Goal: Check status: Check status

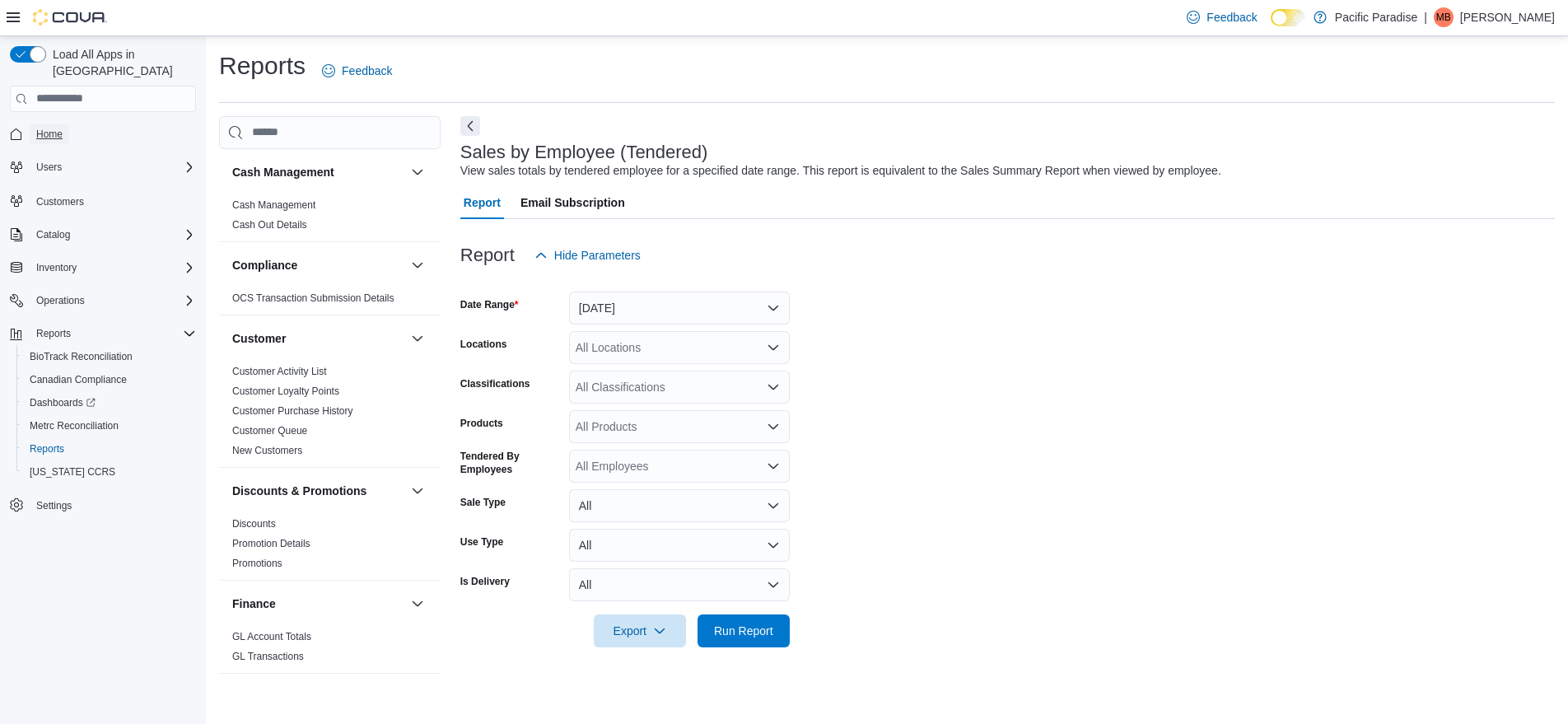
click at [66, 125] on link "Home" at bounding box center [49, 134] width 39 height 20
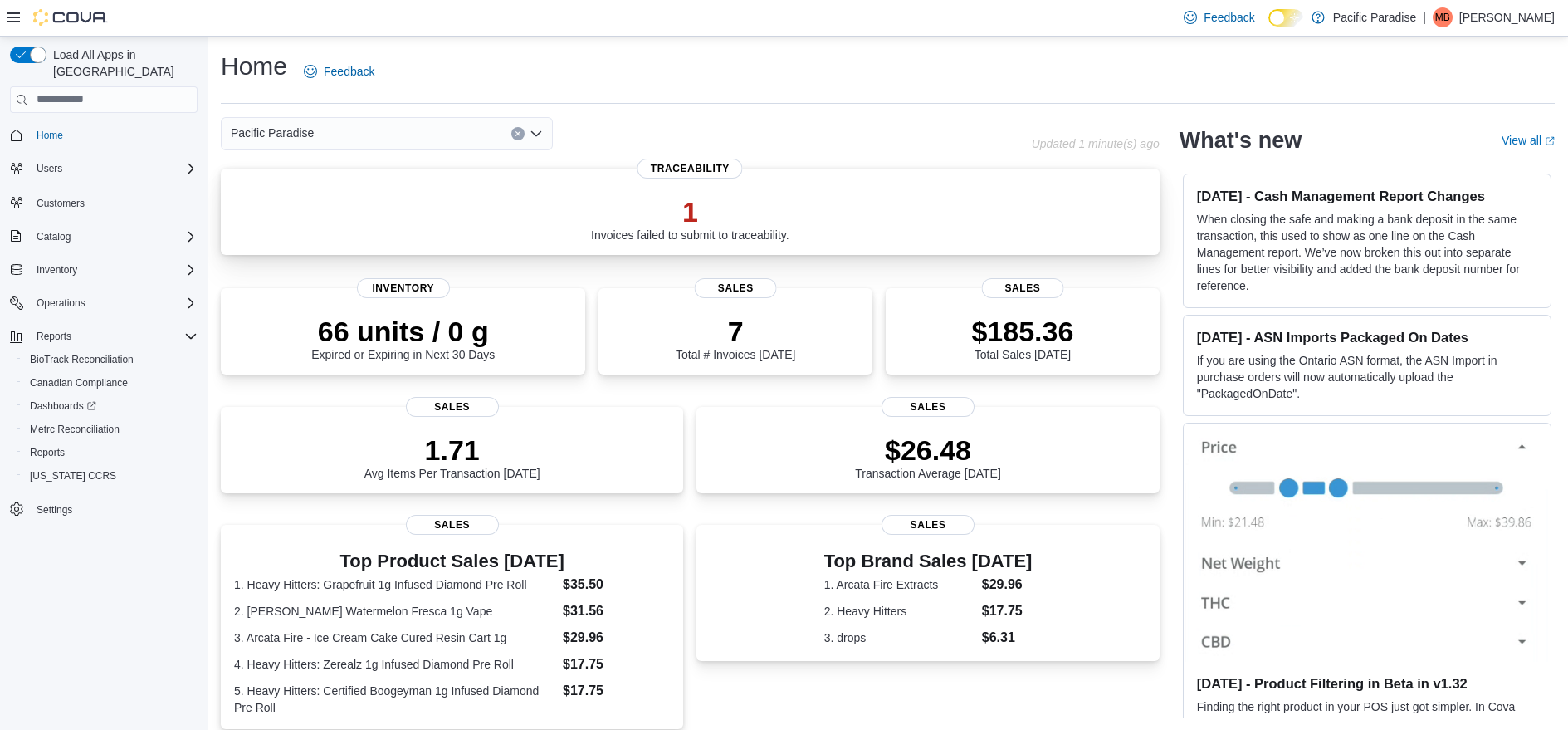
click at [695, 214] on p "1" at bounding box center [690, 212] width 198 height 33
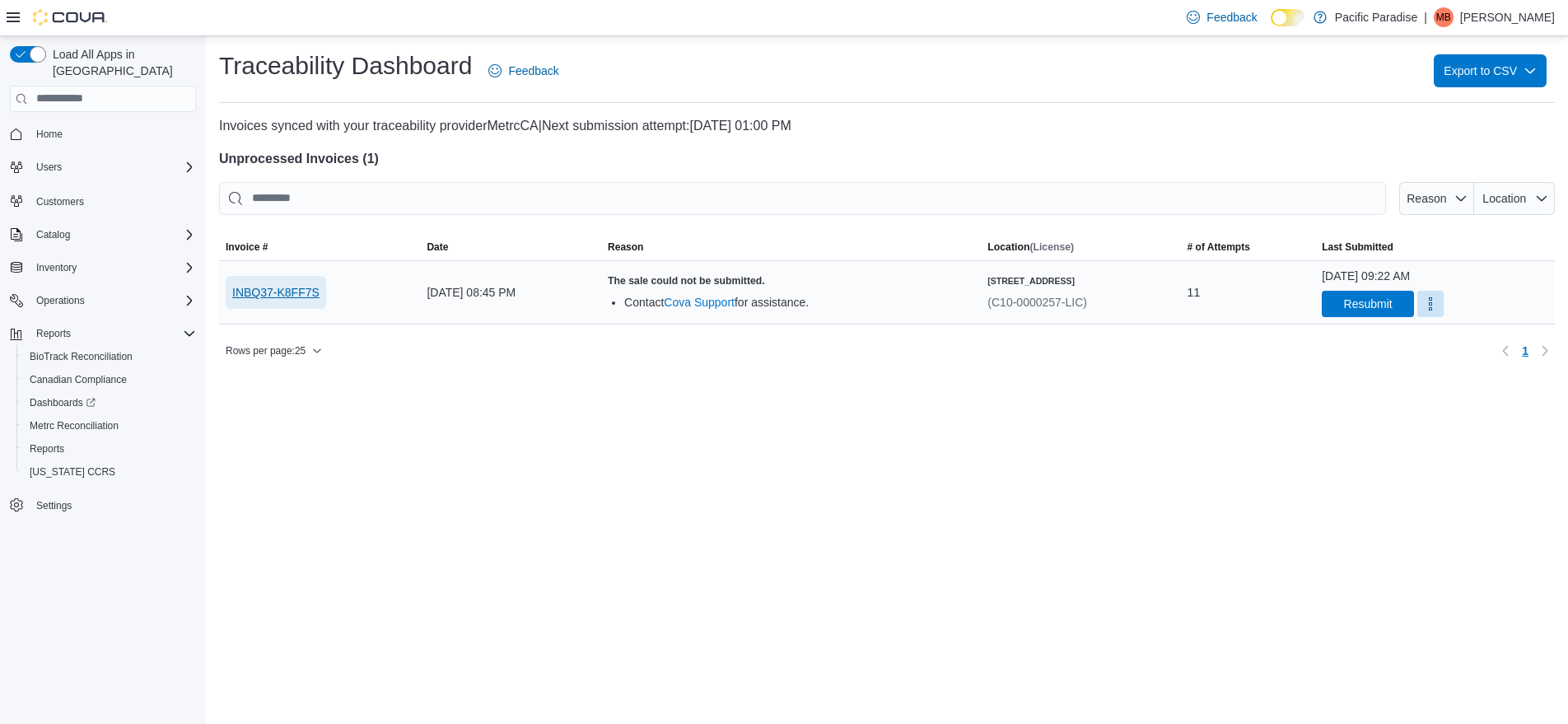
click at [313, 294] on span "INBQ37-K8FF7S" at bounding box center [276, 292] width 87 height 17
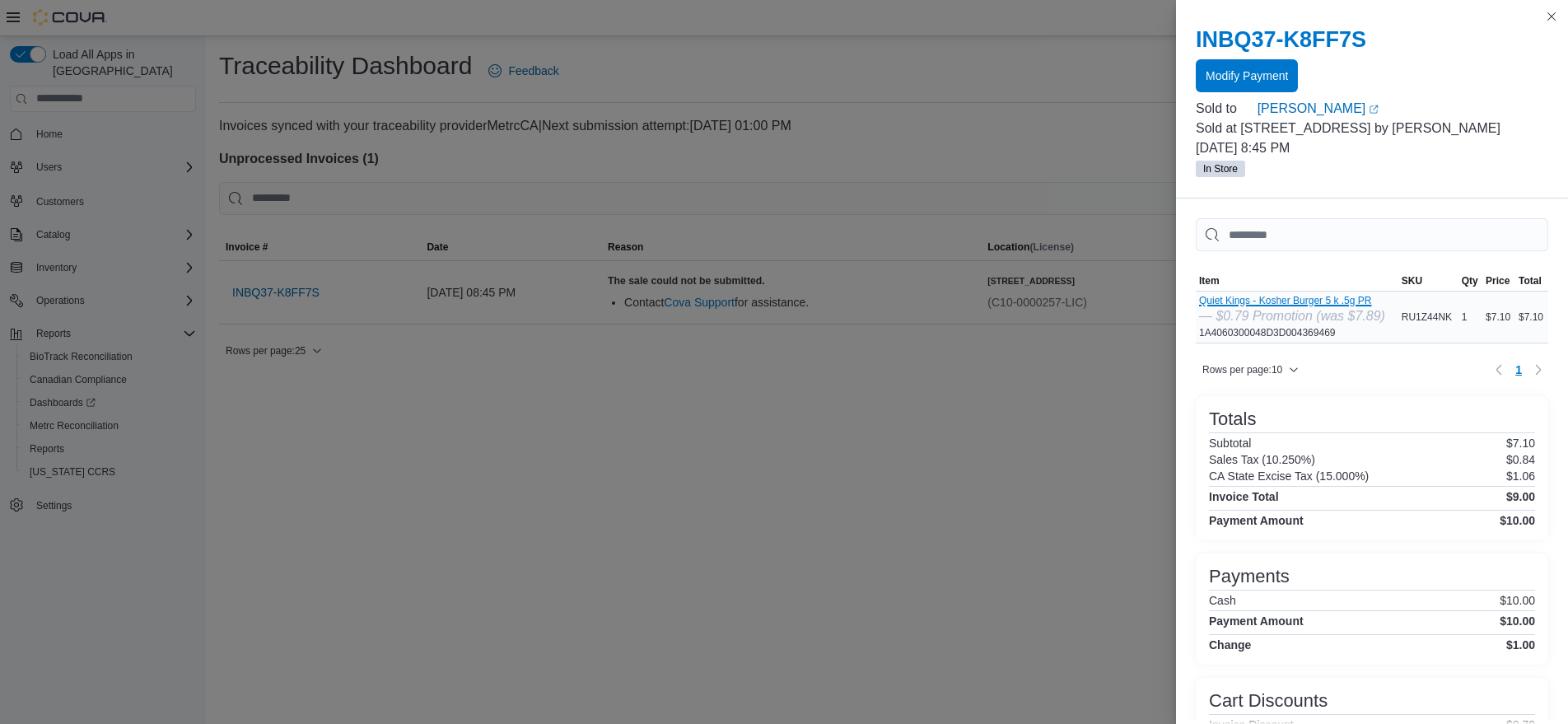
click at [1282, 300] on button "Quiet Kings - Kosher Burger 5 k .5g PR" at bounding box center [1293, 300] width 186 height 11
click at [1552, 15] on button "Close this dialog" at bounding box center [1551, 16] width 20 height 20
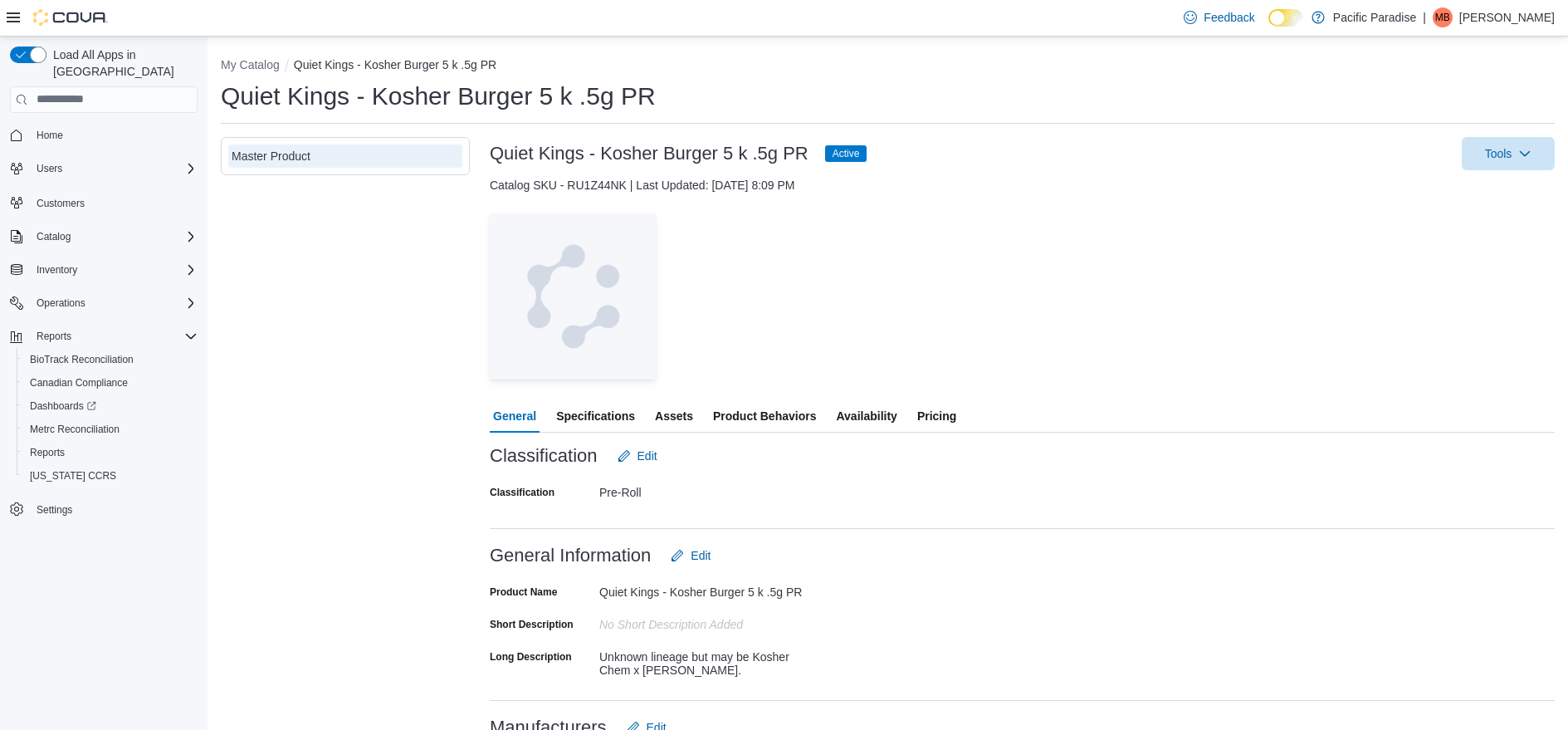
click at [875, 416] on span "Availability" at bounding box center [866, 416] width 61 height 33
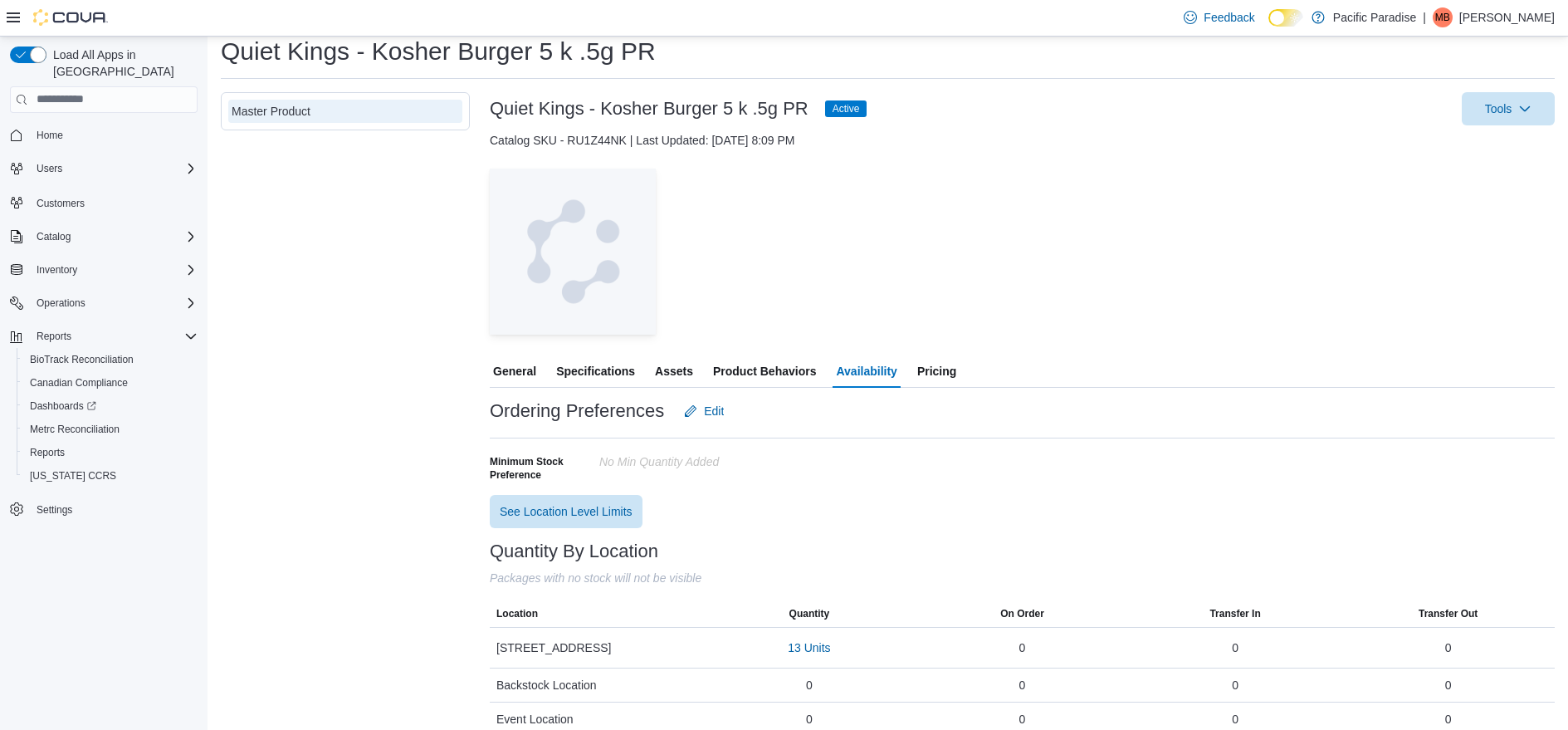
scroll to position [65, 0]
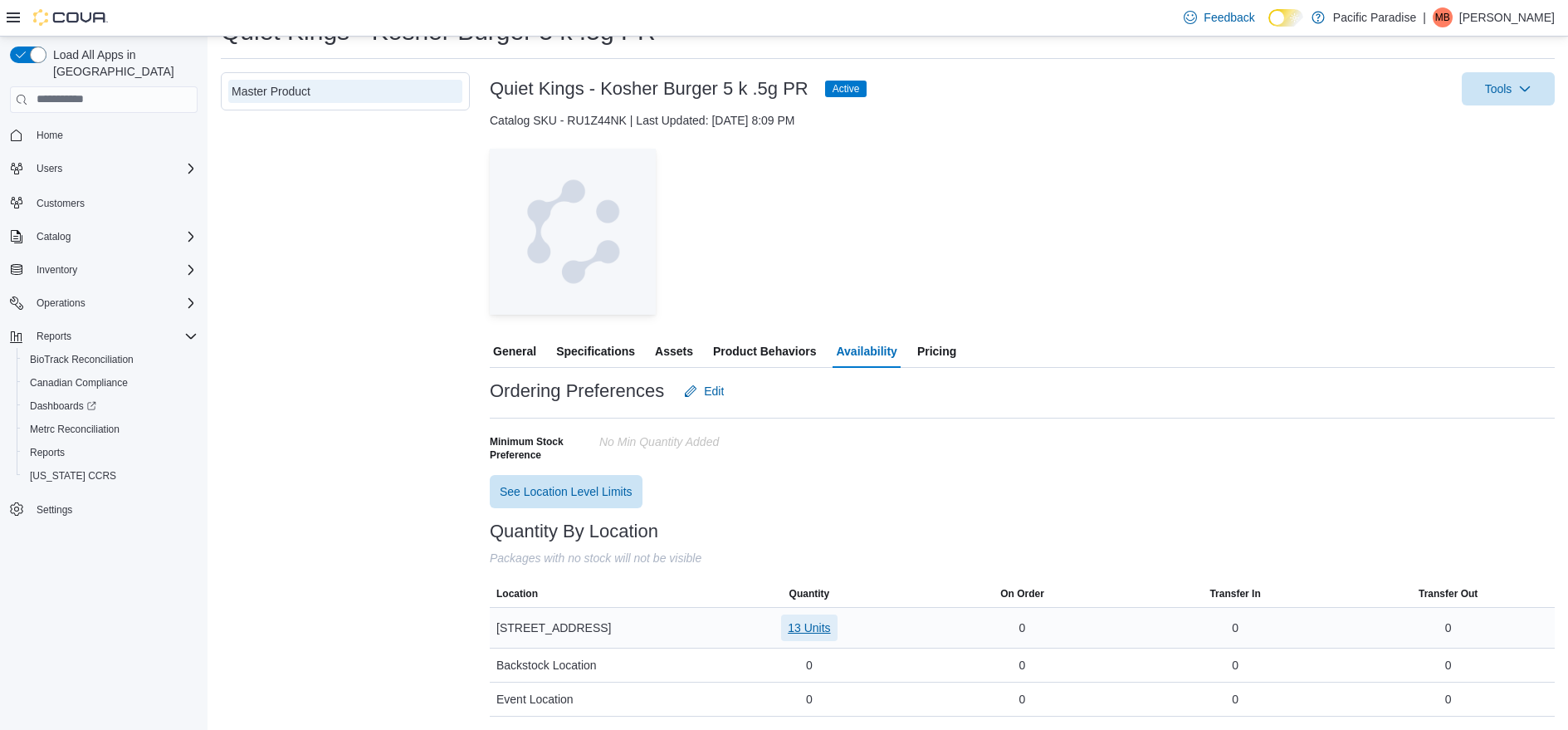
click at [826, 629] on span "13 Units" at bounding box center [809, 627] width 42 height 17
drag, startPoint x: 826, startPoint y: 560, endPoint x: 731, endPoint y: 557, distance: 95.0
click at [731, 557] on span "1A4060300048D3D004369469" at bounding box center [785, 558] width 160 height 17
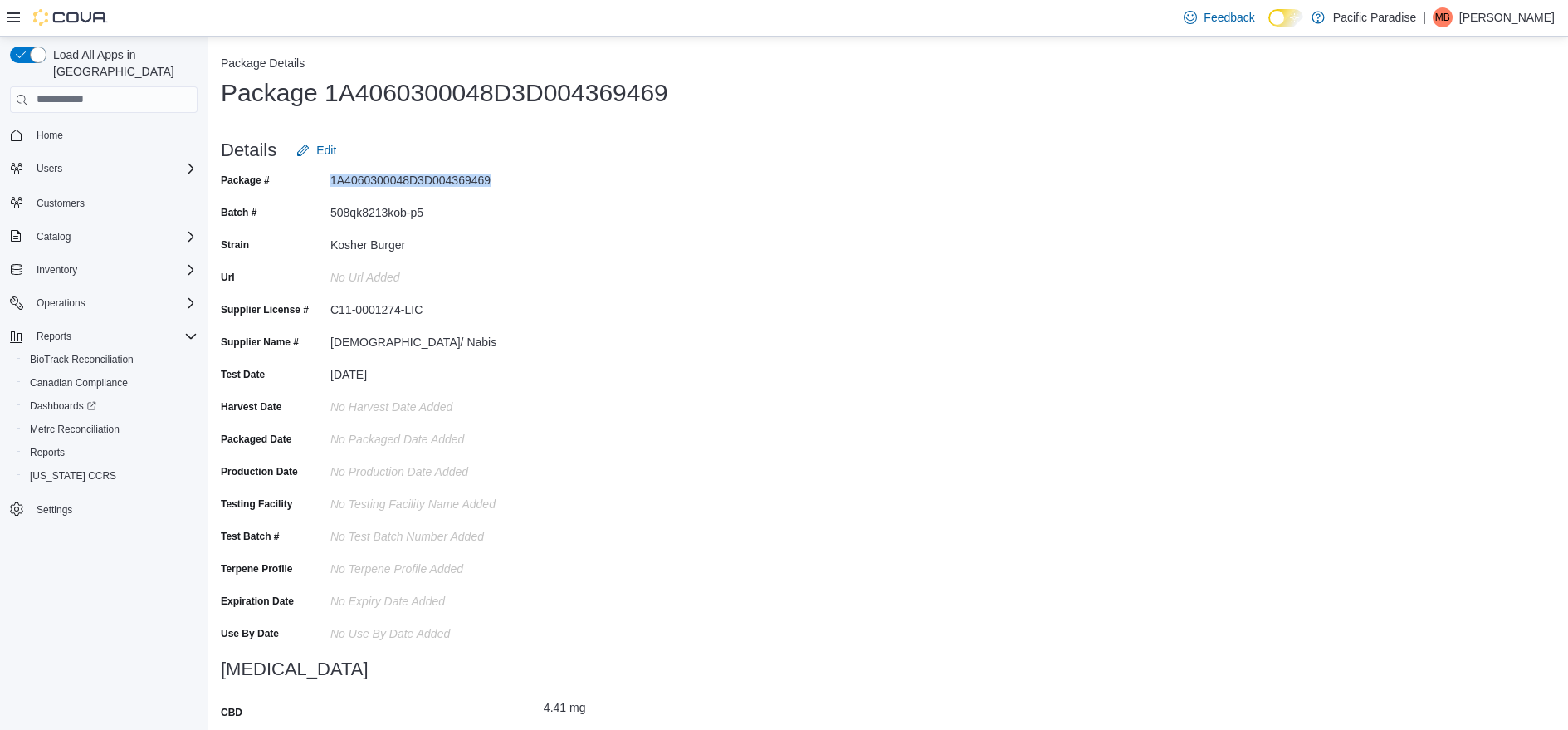
drag, startPoint x: 490, startPoint y: 181, endPoint x: 332, endPoint y: 185, distance: 158.1
click at [332, 185] on div "1A4060300048D3D004369469" at bounding box center [441, 177] width 222 height 20
copy div "1A4060300048D3D004369469"
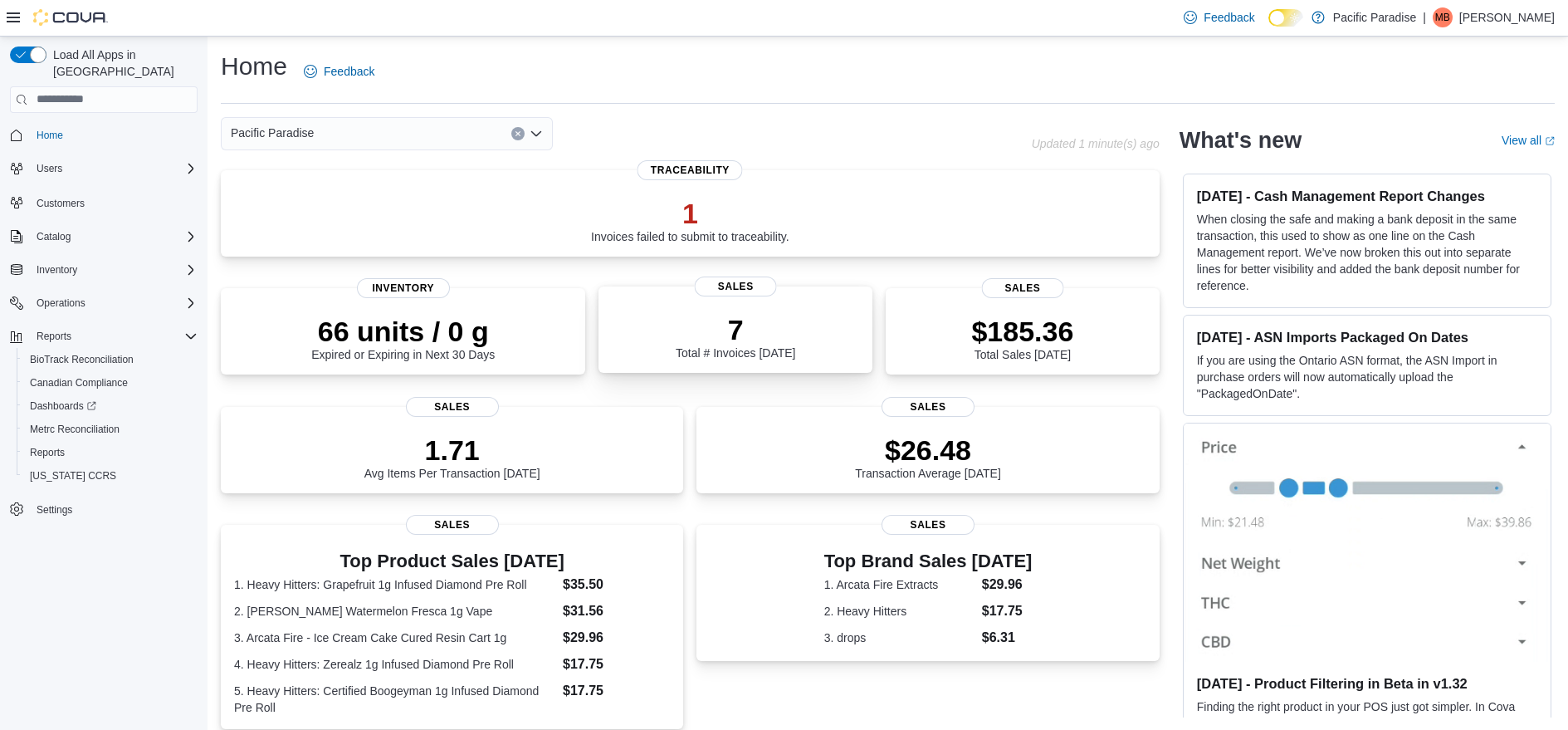
click at [743, 320] on p "7" at bounding box center [736, 329] width 119 height 33
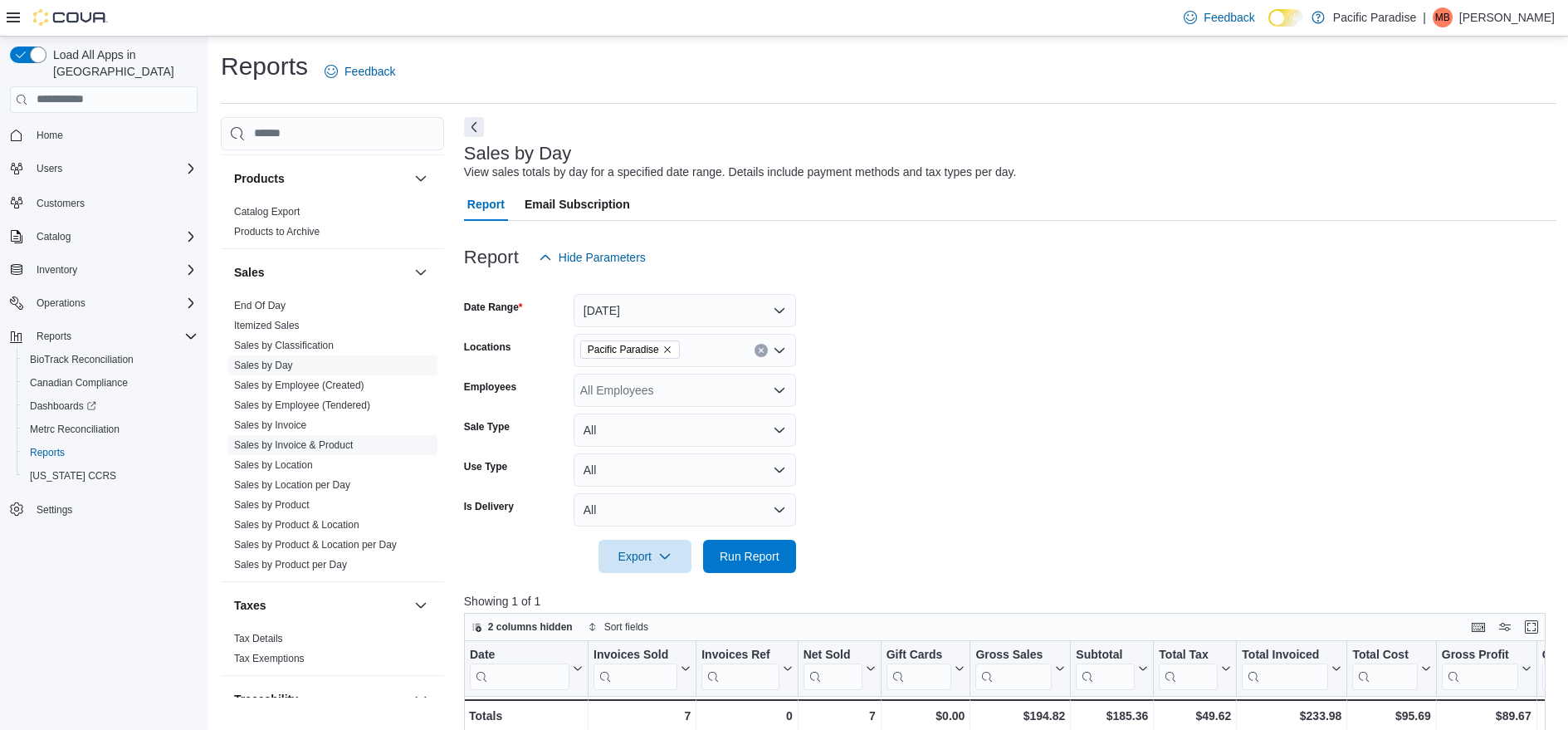
scroll to position [1128, 0]
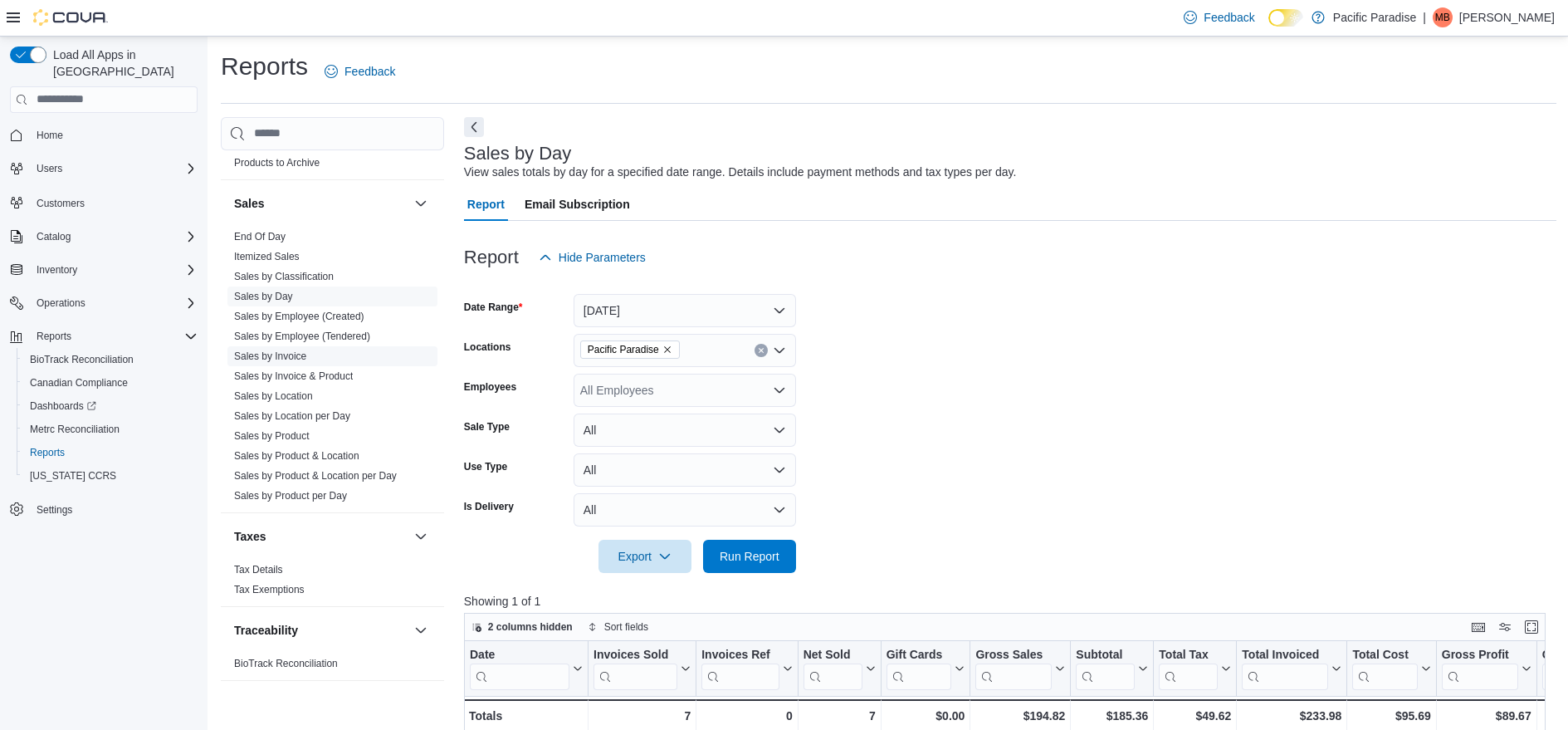
click at [271, 357] on link "Sales by Invoice" at bounding box center [270, 356] width 72 height 11
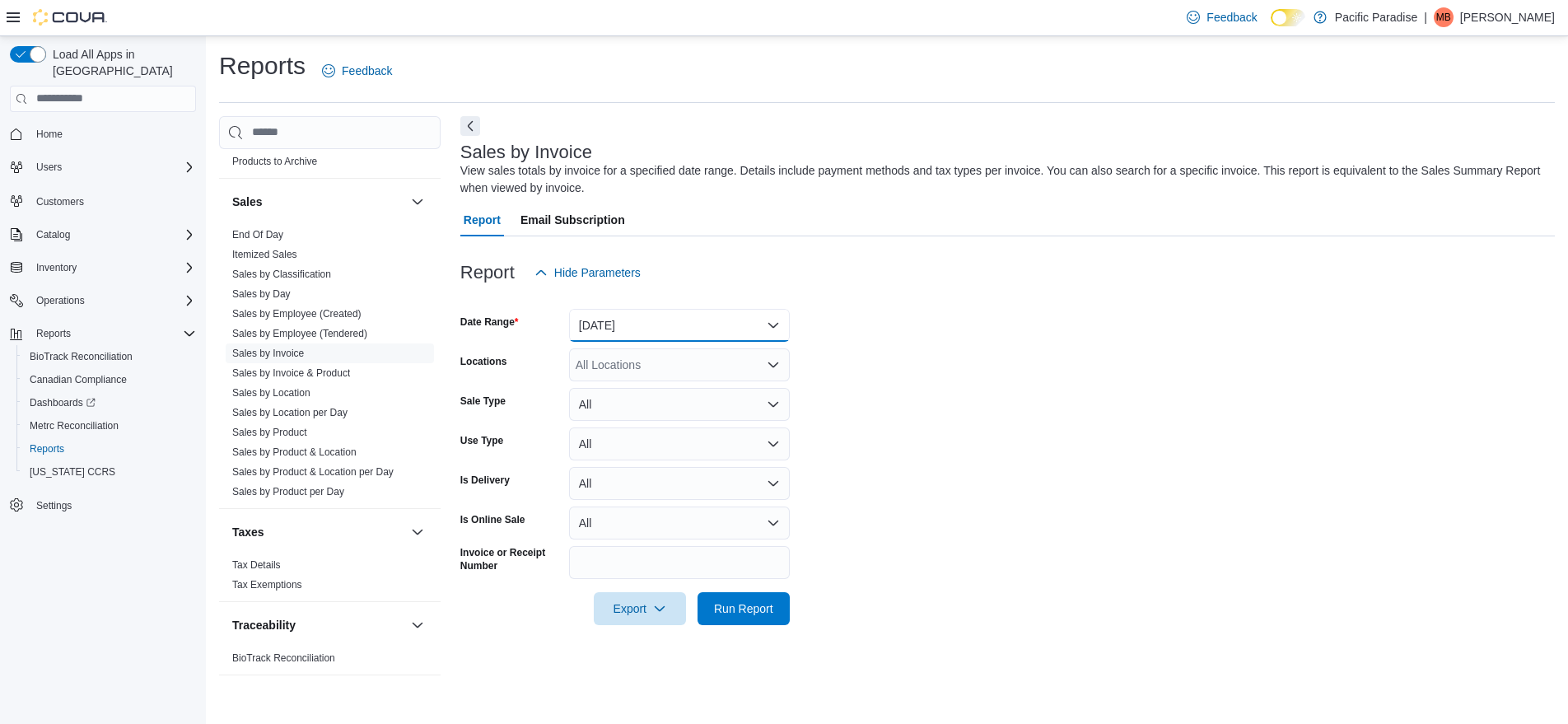
click at [781, 324] on button "Yesterday" at bounding box center [679, 326] width 220 height 33
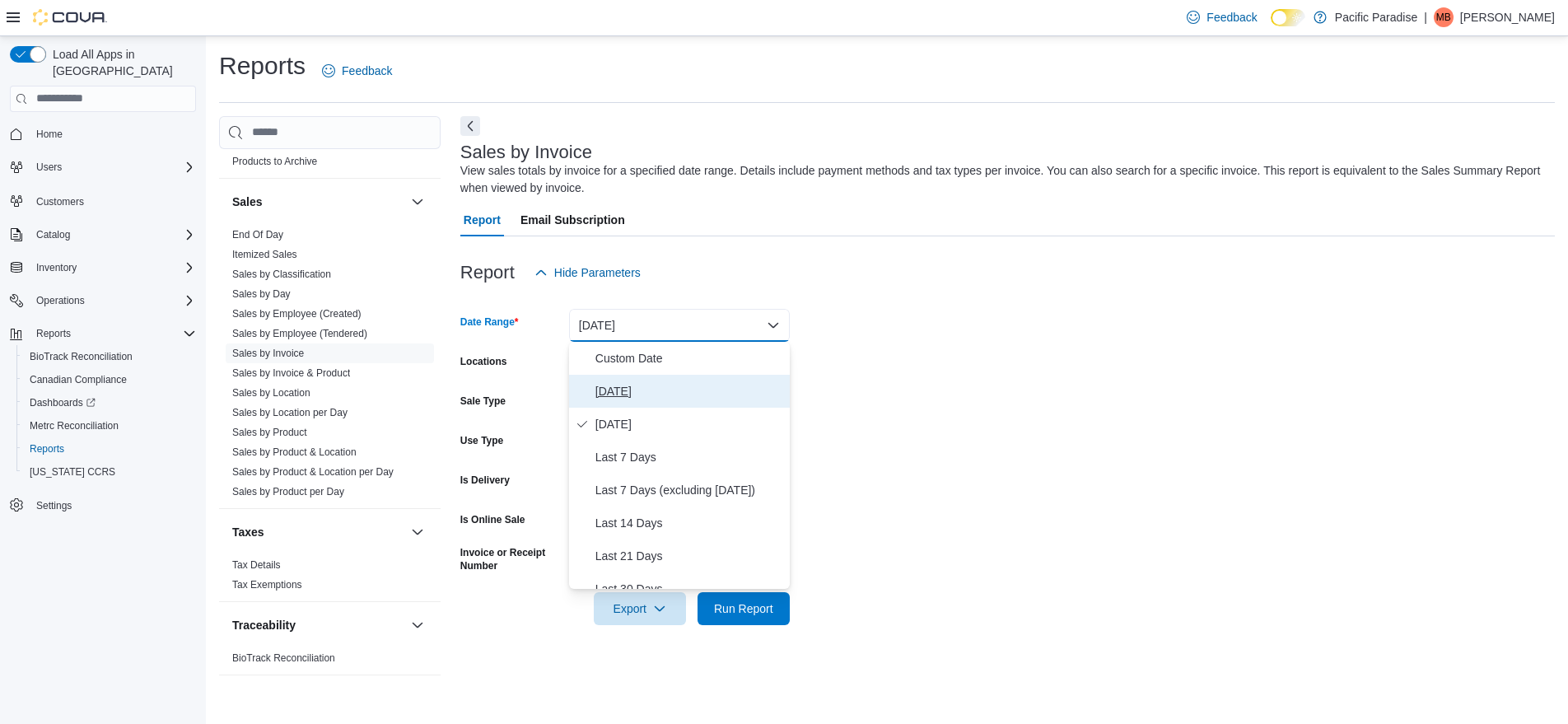
click at [659, 382] on span "Today" at bounding box center [690, 391] width 188 height 20
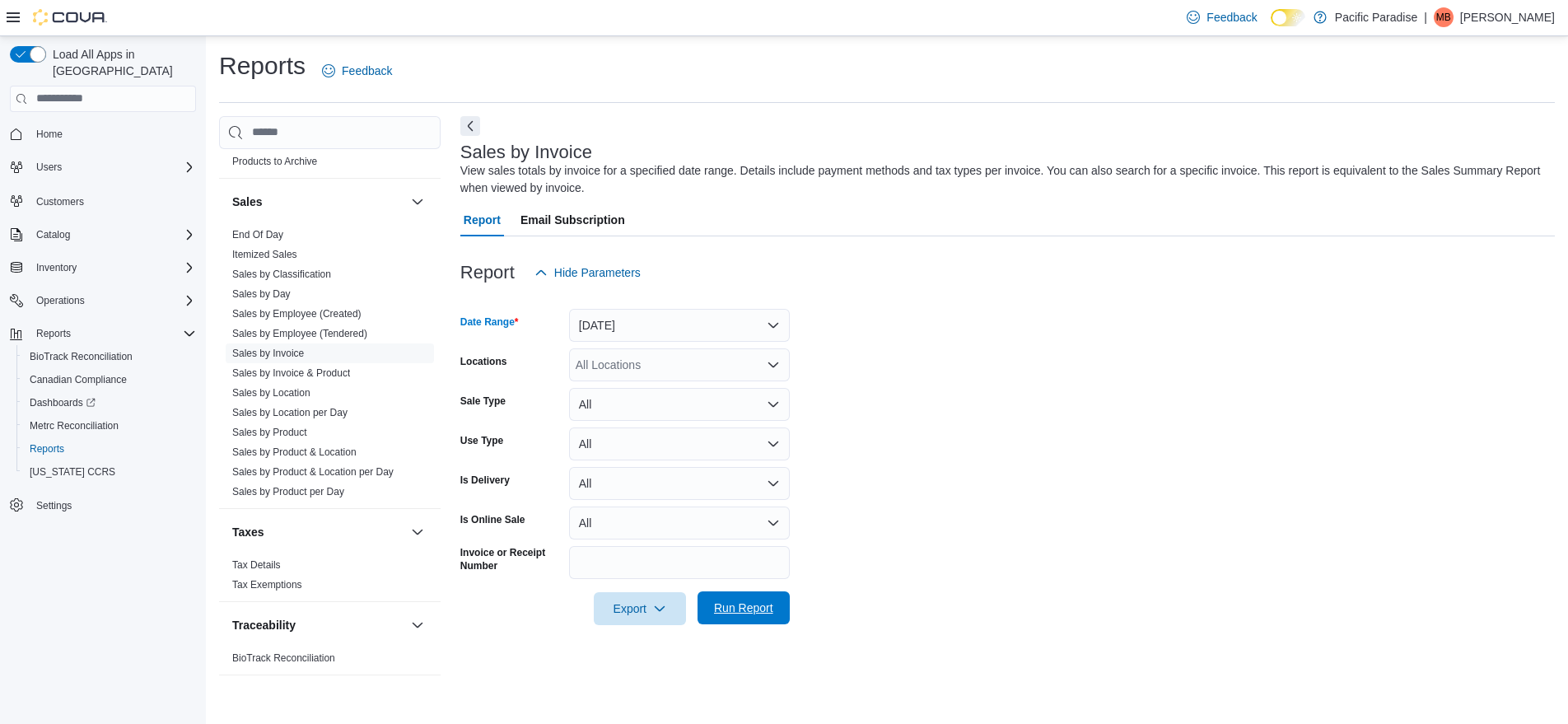
drag, startPoint x: 752, startPoint y: 606, endPoint x: 747, endPoint y: 592, distance: 14.9
click at [749, 603] on span "Run Report" at bounding box center [744, 607] width 59 height 17
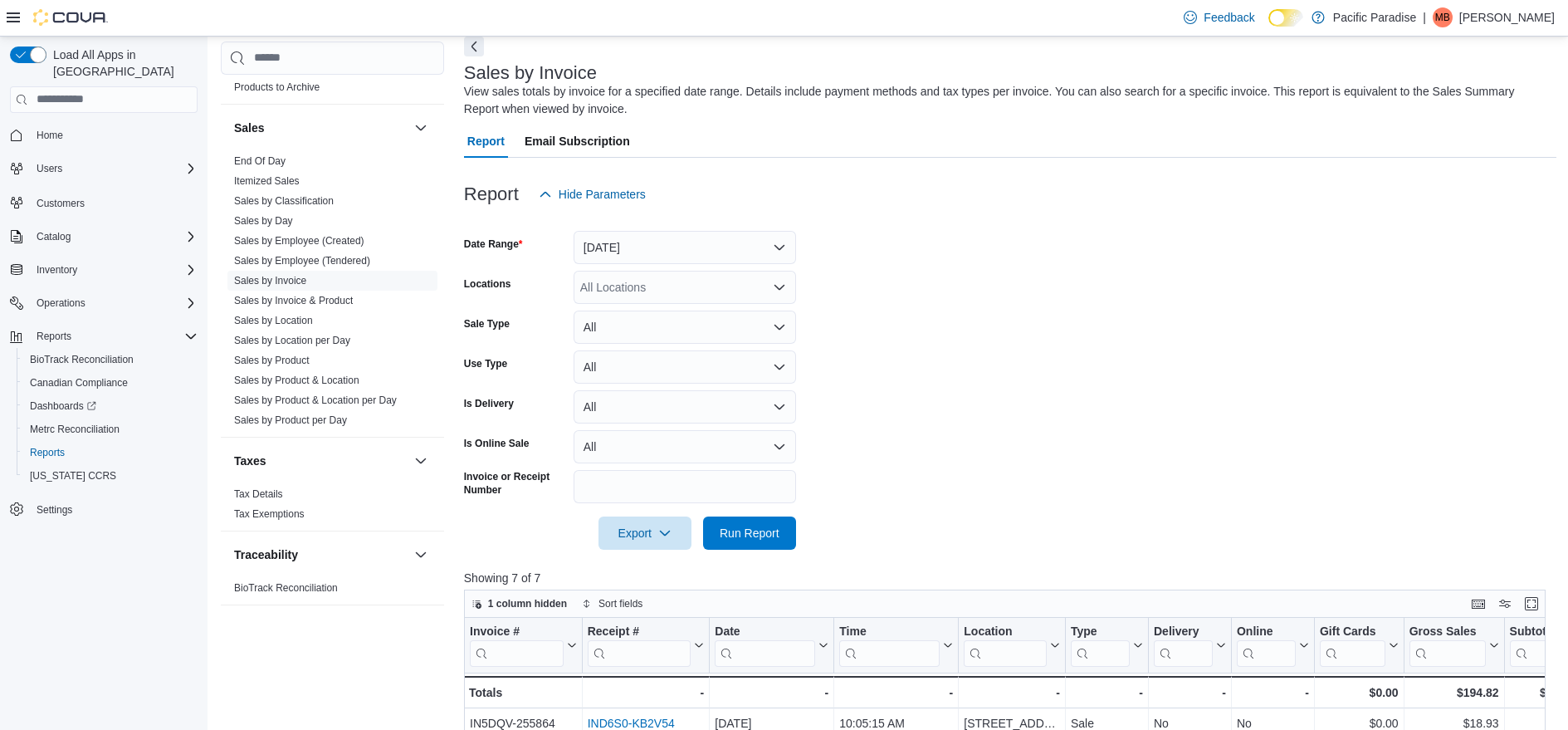
scroll to position [332, 0]
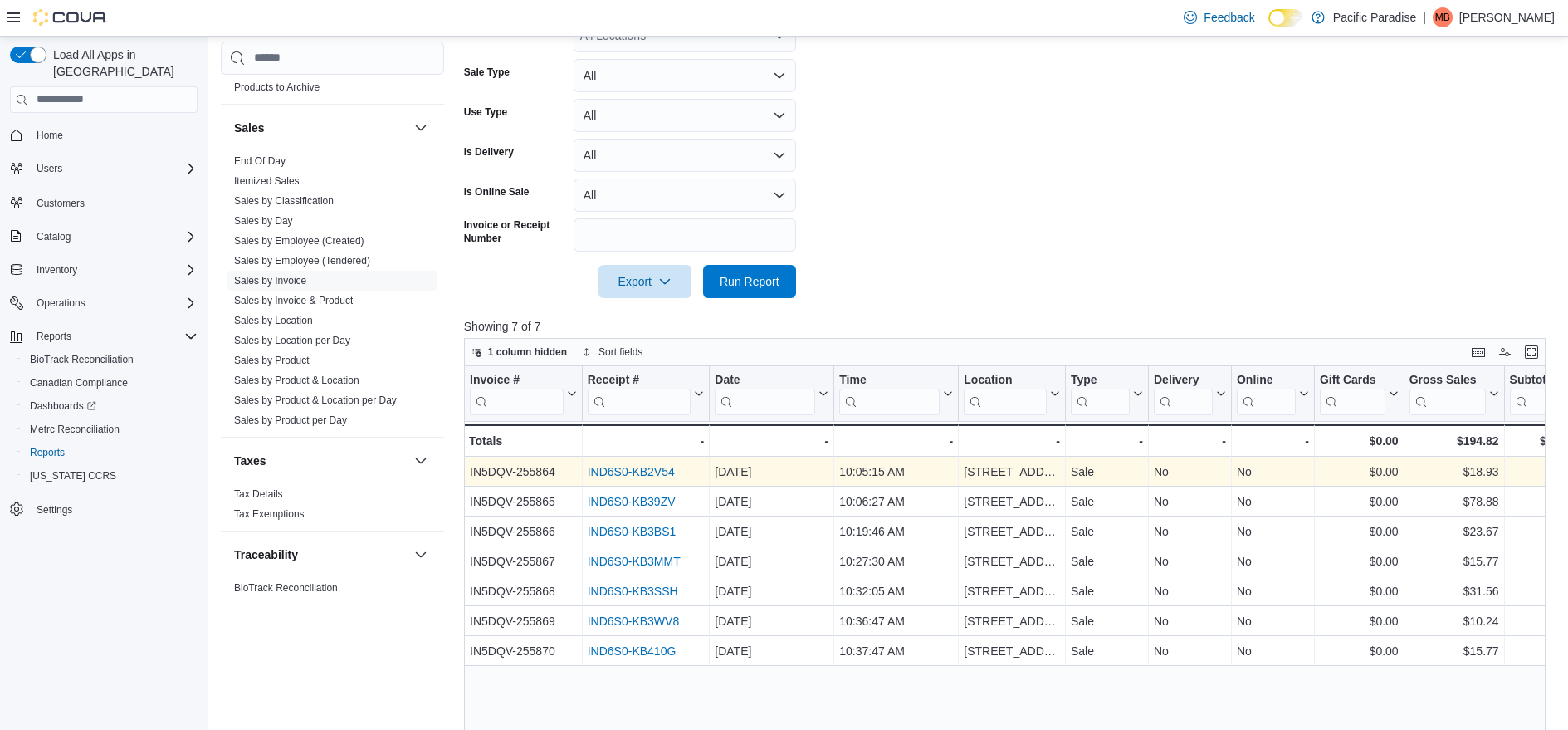
click at [621, 473] on link "IND6S0-KB2V54" at bounding box center [630, 471] width 87 height 13
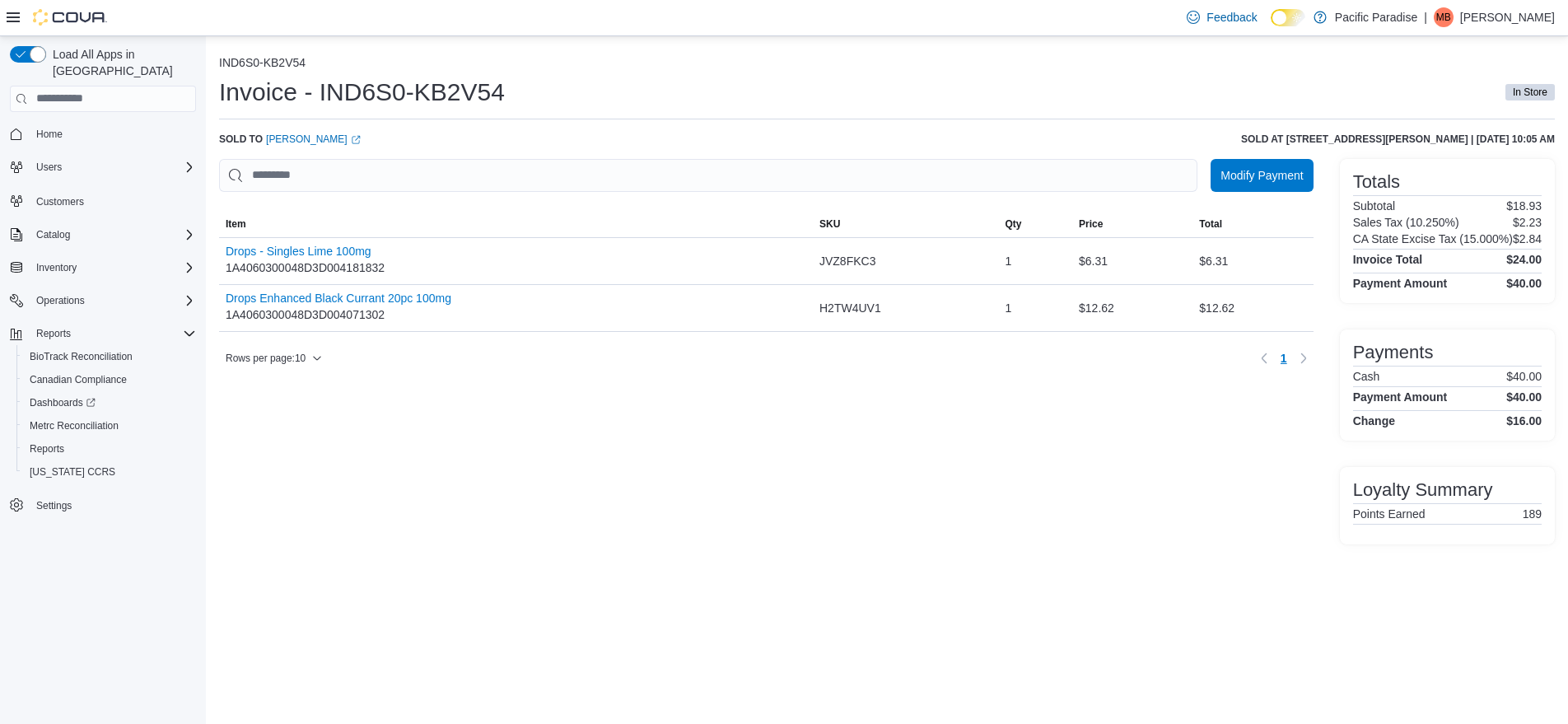
drag, startPoint x: 456, startPoint y: 475, endPoint x: 520, endPoint y: 419, distance: 85.0
click at [456, 475] on div "Modify Payment Sorting MemoryTable from EuiInMemoryTable; Page 1 of 1. Item SKU…" at bounding box center [766, 351] width 1094 height 385
